Goal: Navigation & Orientation: Understand site structure

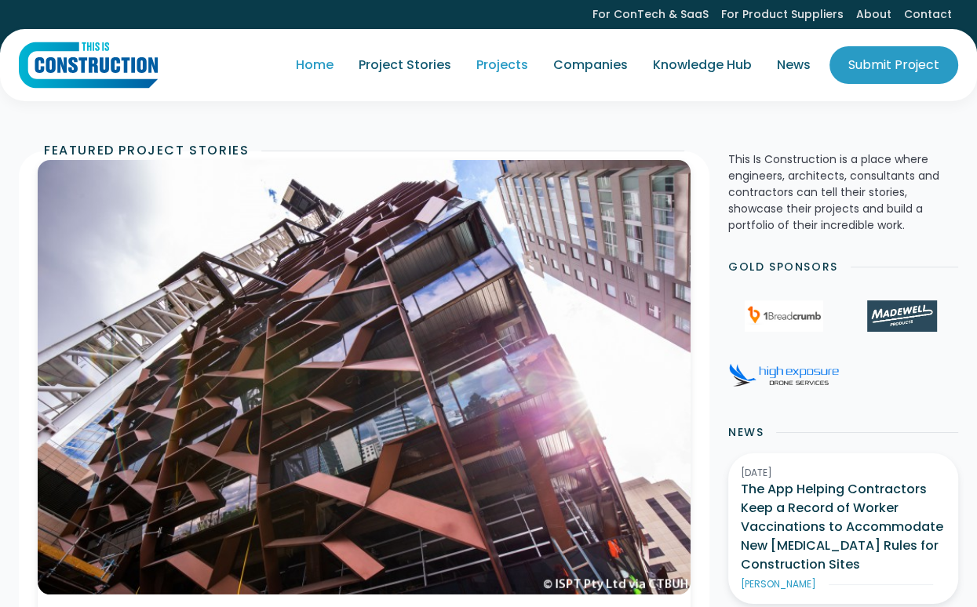
click at [496, 70] on link "Projects" at bounding box center [502, 65] width 77 height 44
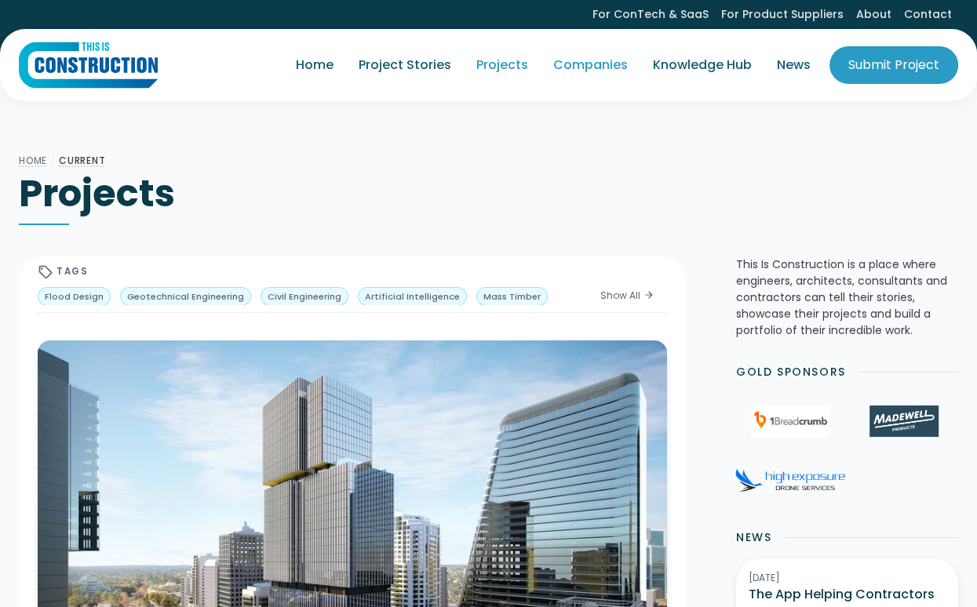
click at [581, 65] on link "Companies" at bounding box center [591, 65] width 100 height 44
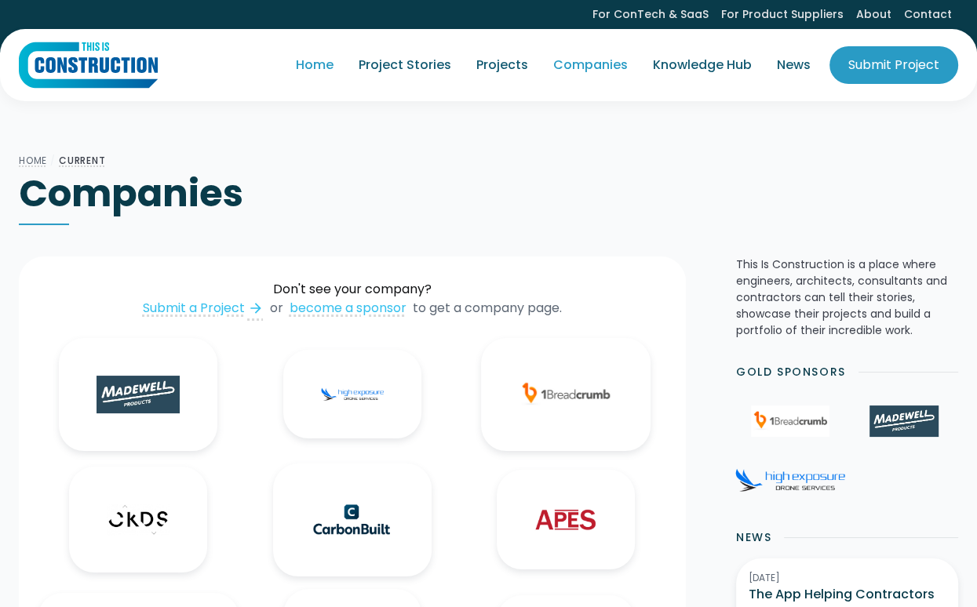
click at [337, 67] on link "Home" at bounding box center [314, 65] width 63 height 44
